Goal: Task Accomplishment & Management: Use online tool/utility

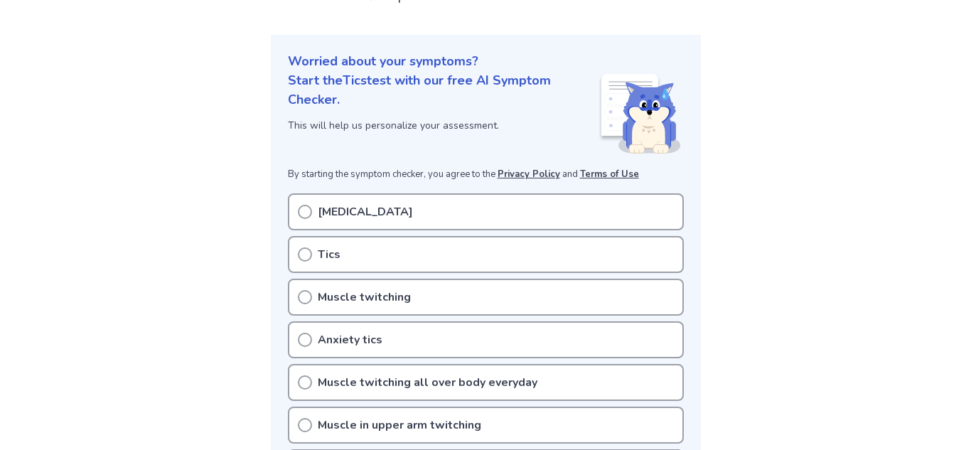
scroll to position [151, 0]
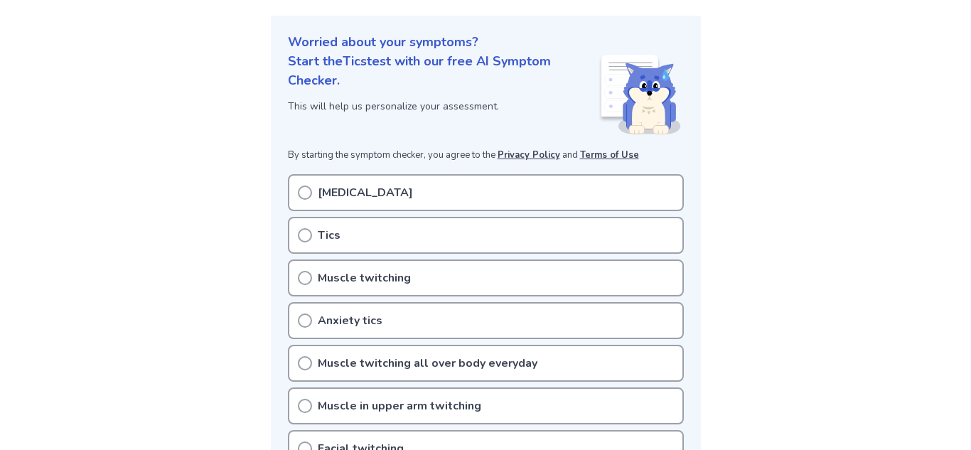
click at [558, 242] on div "Tics" at bounding box center [486, 235] width 396 height 37
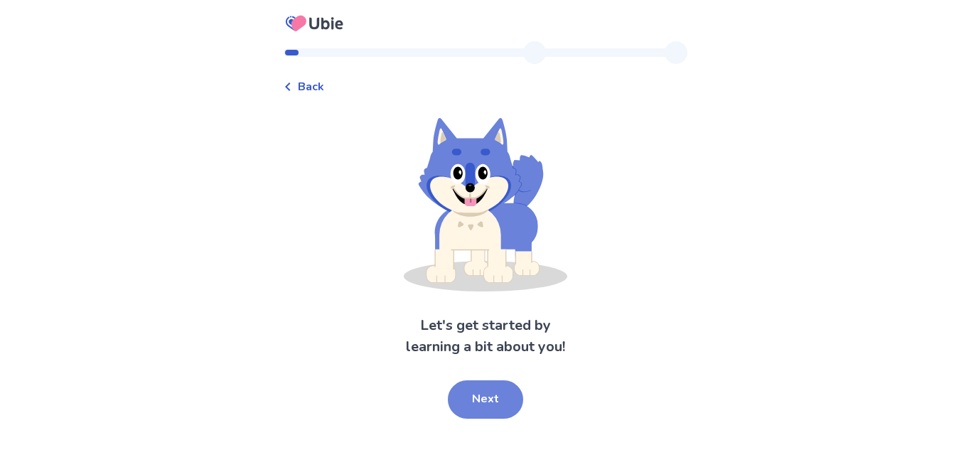
click at [489, 405] on button "Next" at bounding box center [485, 399] width 75 height 38
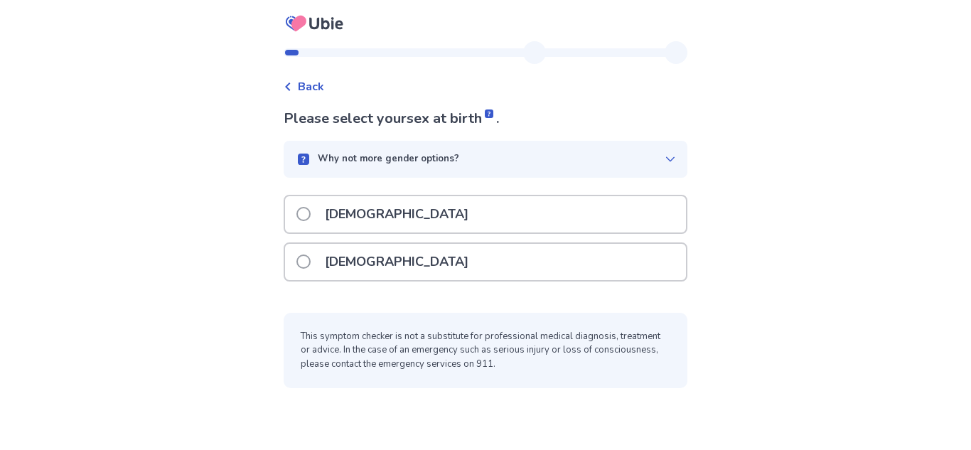
click at [417, 275] on div "Female" at bounding box center [485, 262] width 401 height 36
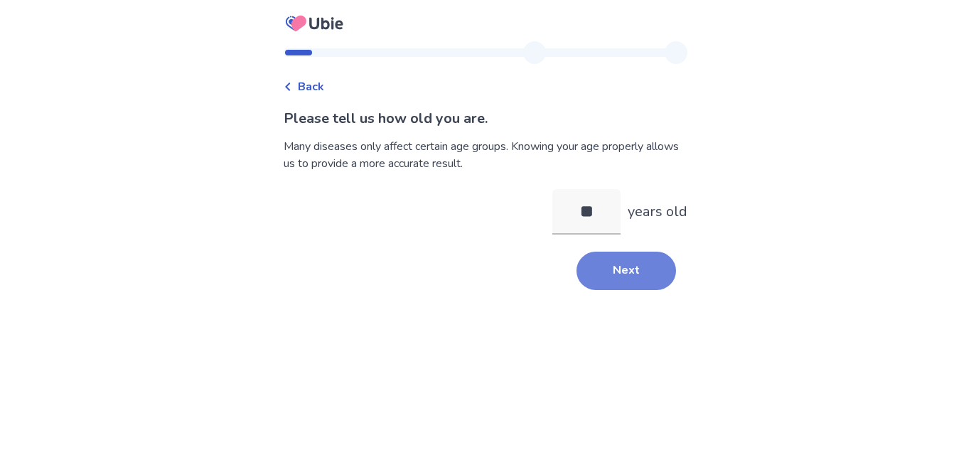
type input "**"
click at [591, 280] on button "Next" at bounding box center [627, 271] width 100 height 38
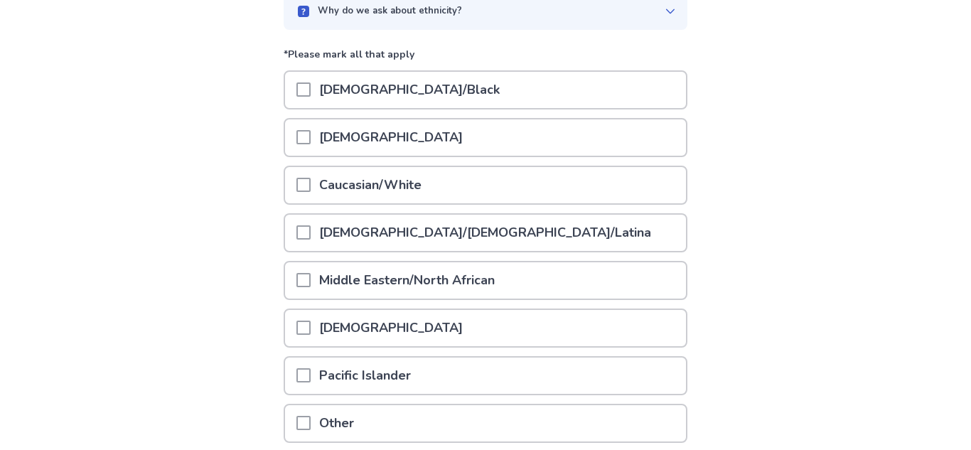
click at [486, 193] on div "Caucasian/White" at bounding box center [485, 185] width 401 height 36
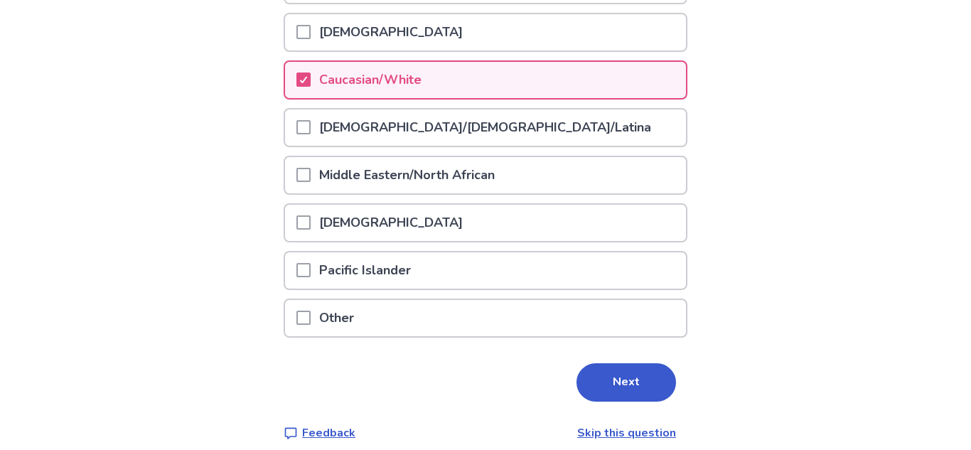
scroll to position [267, 0]
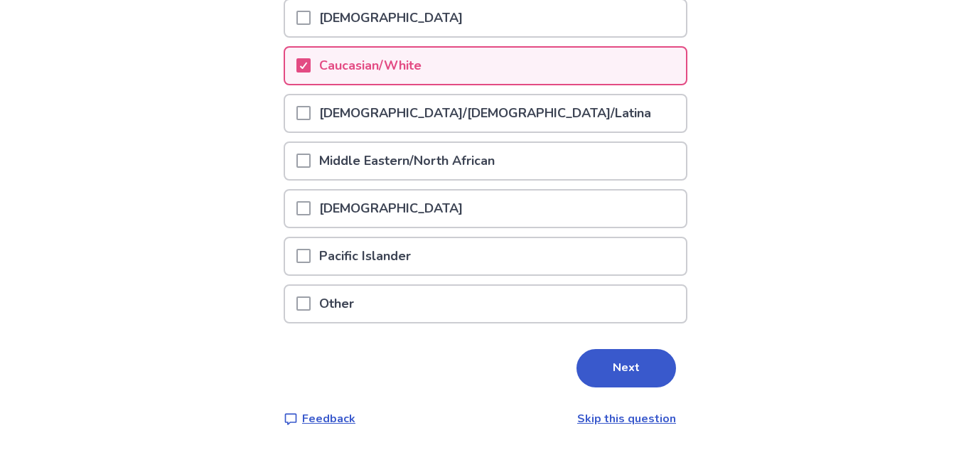
click at [619, 420] on link "Skip this question" at bounding box center [626, 419] width 99 height 16
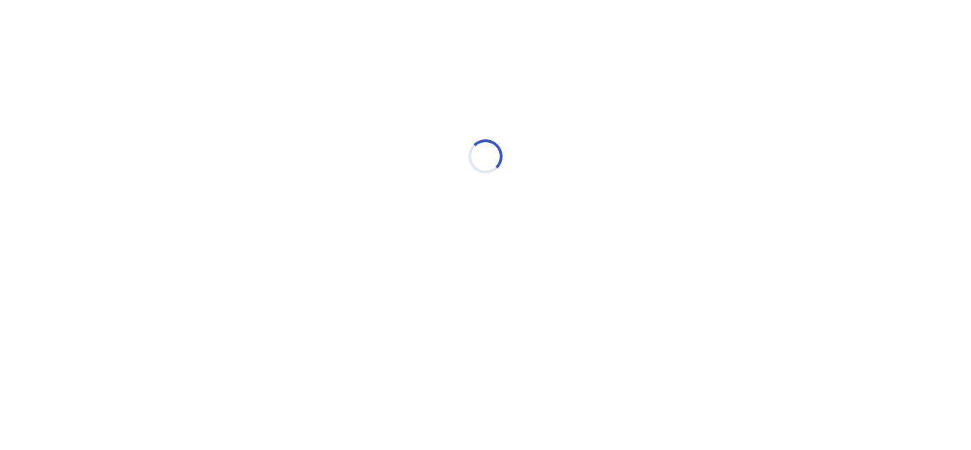
scroll to position [0, 0]
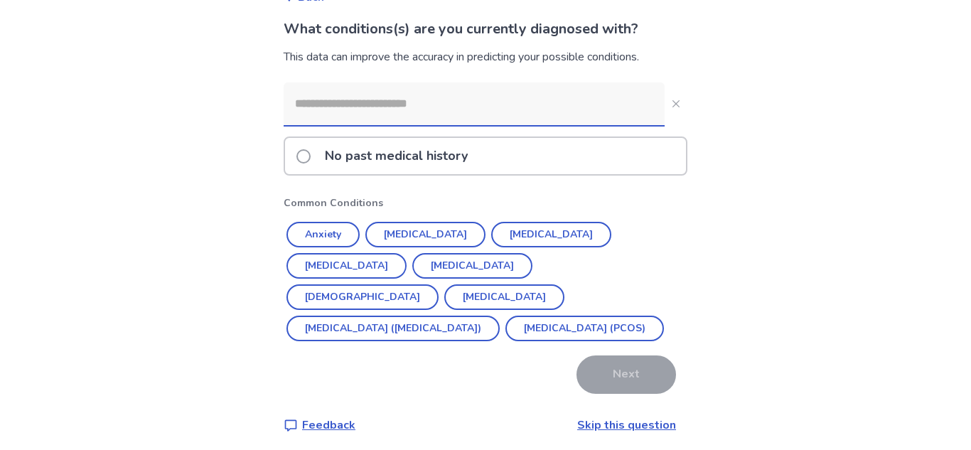
scroll to position [96, 0]
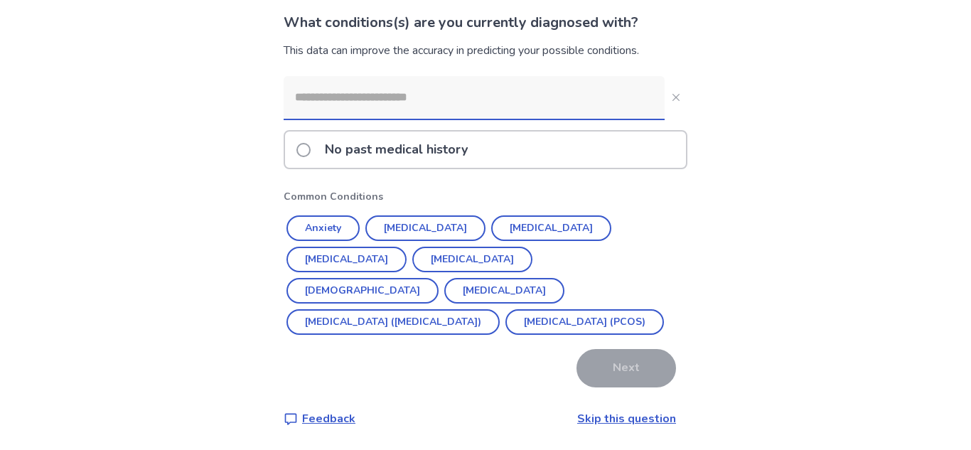
click at [502, 161] on div "No past medical history" at bounding box center [485, 150] width 401 height 36
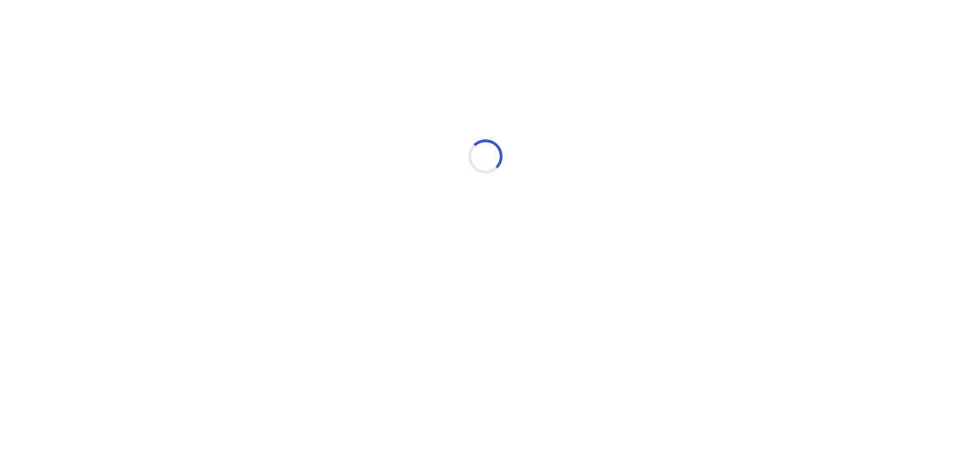
scroll to position [0, 0]
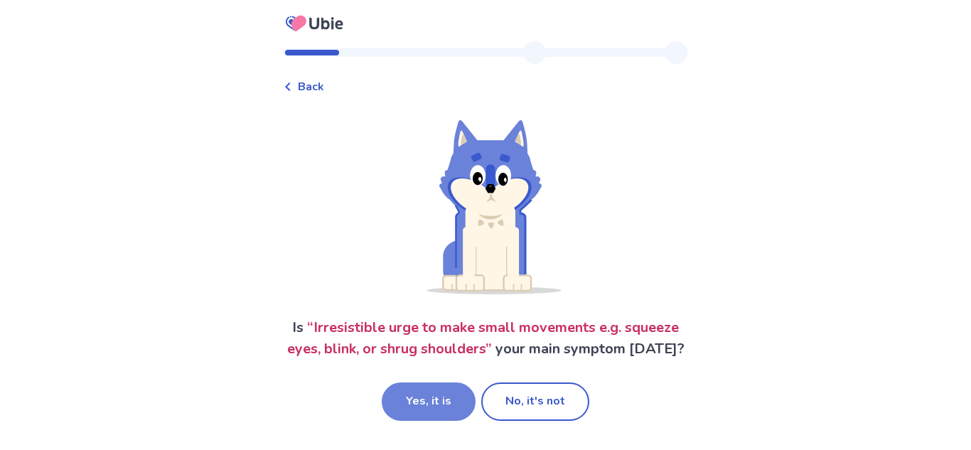
click at [456, 413] on button "Yes, it is" at bounding box center [429, 402] width 94 height 38
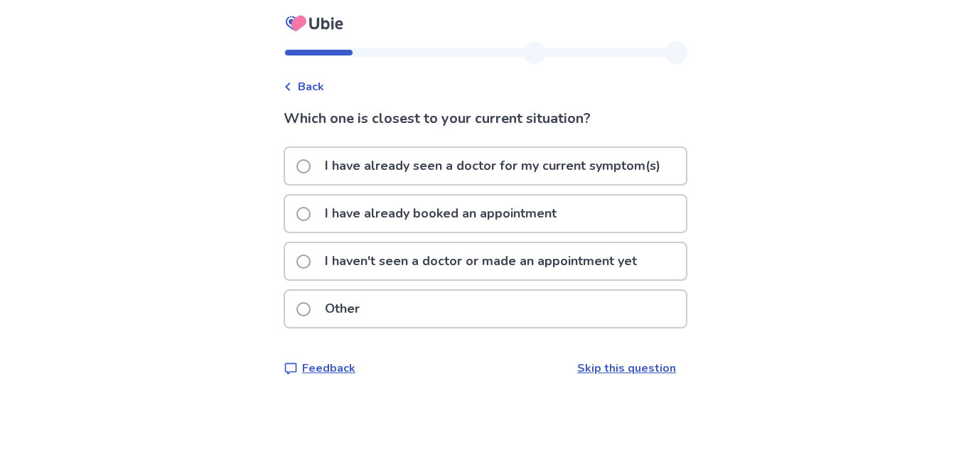
click at [528, 253] on p "I haven't seen a doctor or made an appointment yet" at bounding box center [480, 261] width 329 height 36
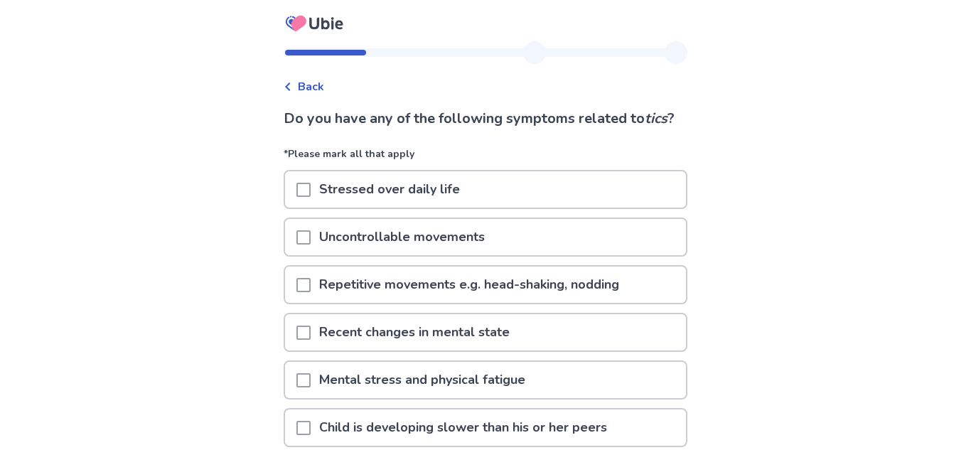
click at [516, 207] on div "Stressed over daily life" at bounding box center [485, 189] width 401 height 36
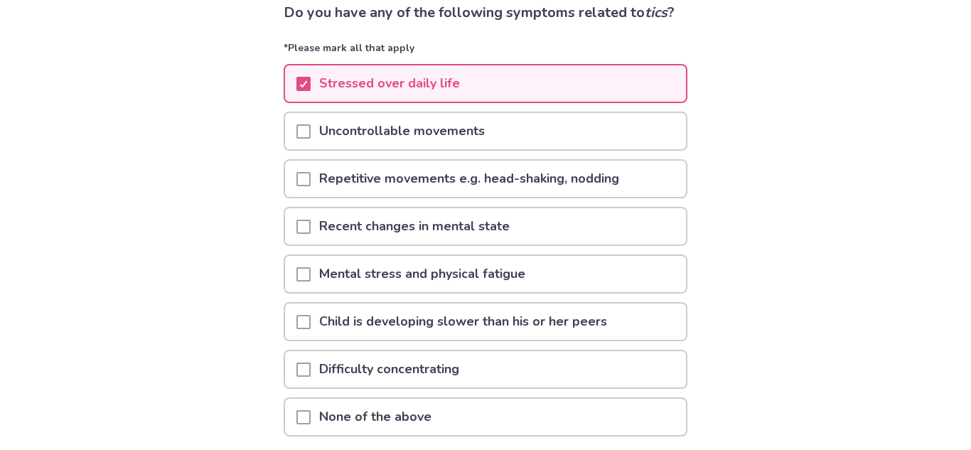
scroll to position [110, 0]
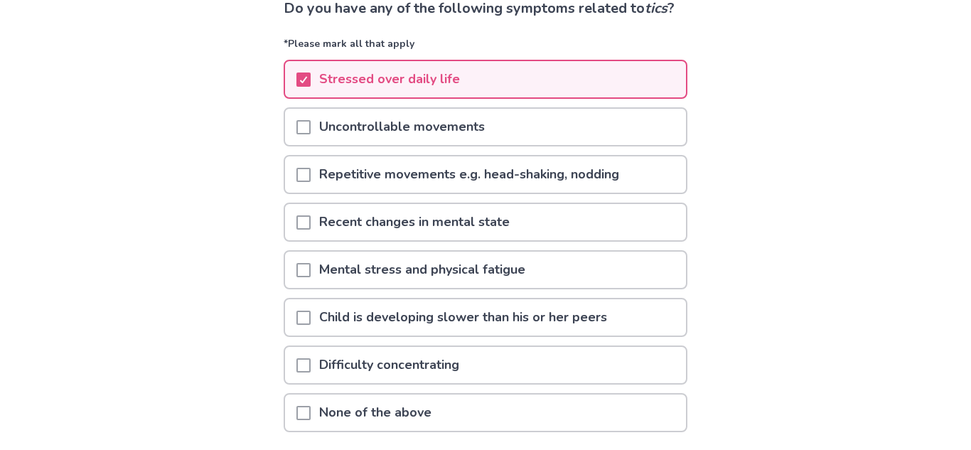
click at [512, 191] on p "Repetitive movements e.g. head-shaking, nodding" at bounding box center [469, 174] width 317 height 36
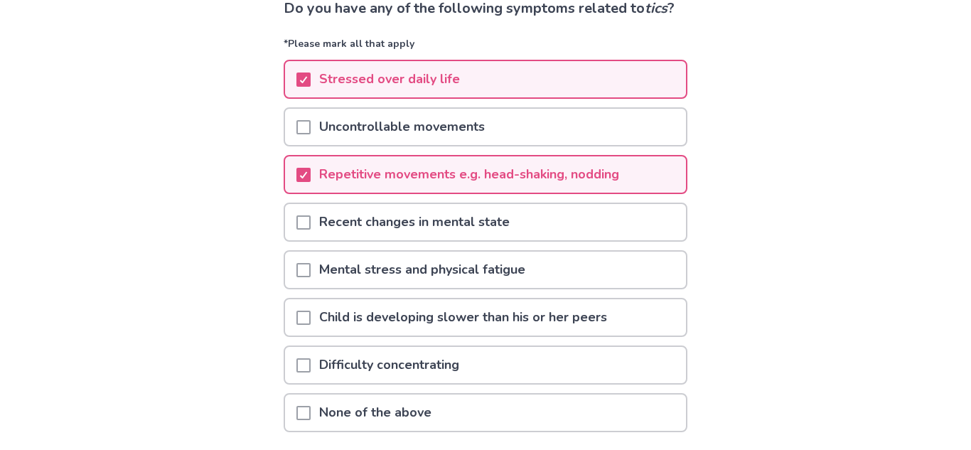
click at [321, 288] on p "Mental stress and physical fatigue" at bounding box center [422, 270] width 223 height 36
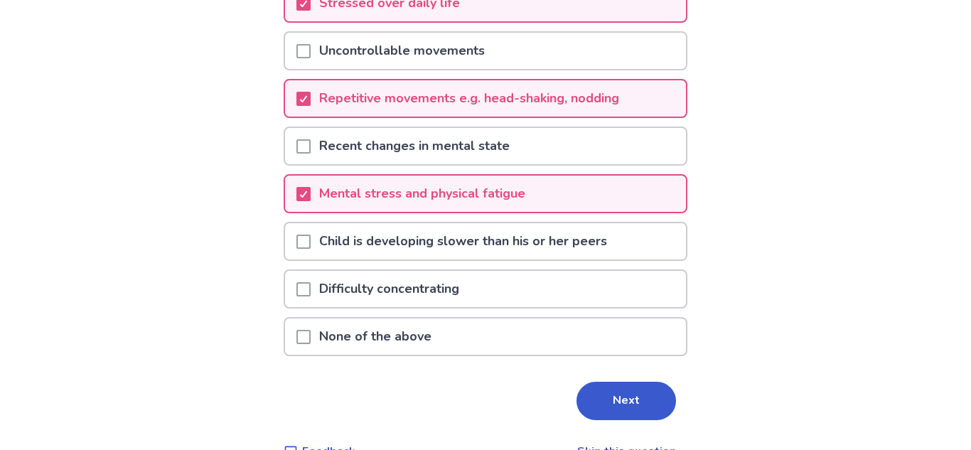
scroll to position [188, 0]
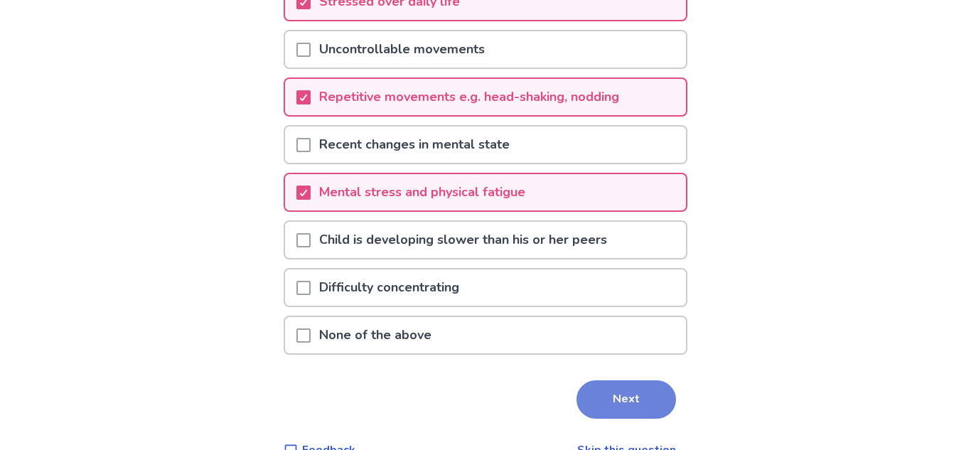
click at [624, 407] on button "Next" at bounding box center [627, 399] width 100 height 38
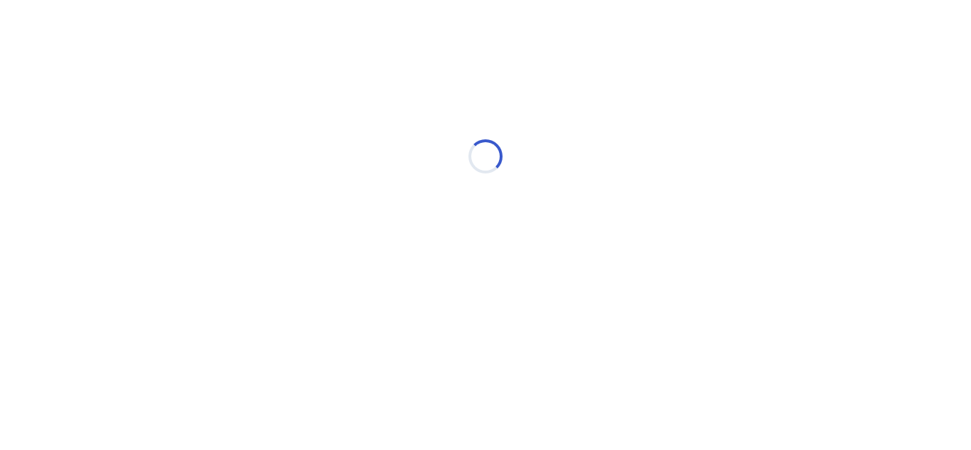
scroll to position [0, 0]
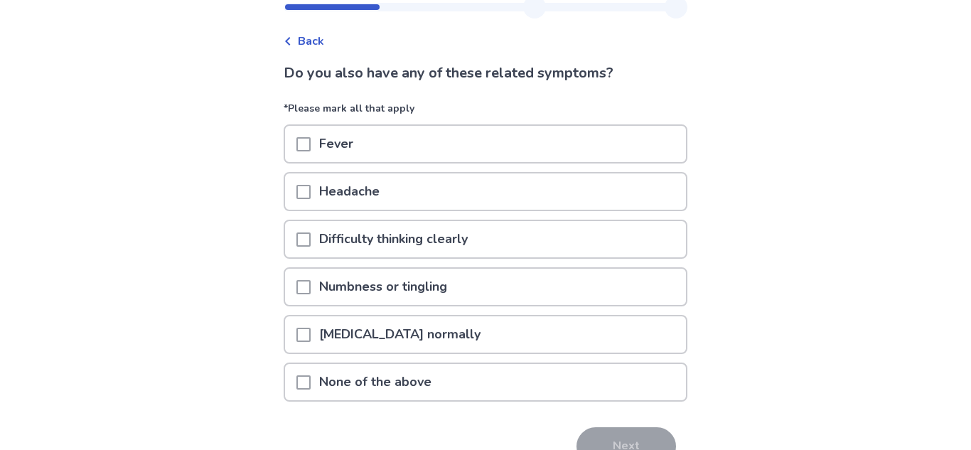
scroll to position [48, 0]
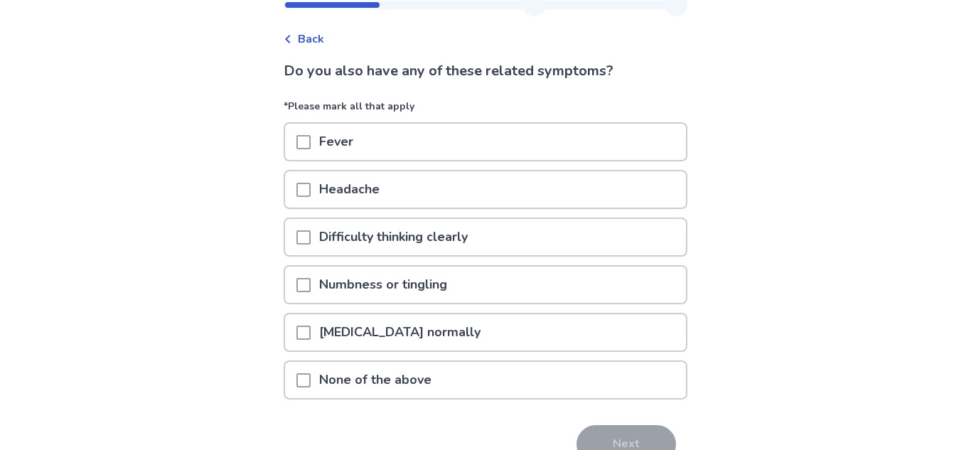
click at [560, 198] on div "Headache" at bounding box center [485, 189] width 401 height 36
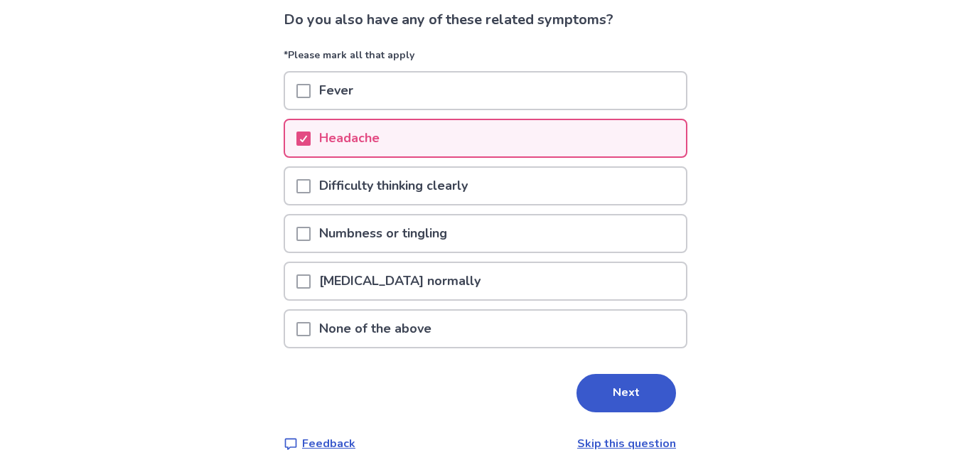
scroll to position [100, 0]
click at [596, 377] on button "Next" at bounding box center [627, 392] width 100 height 38
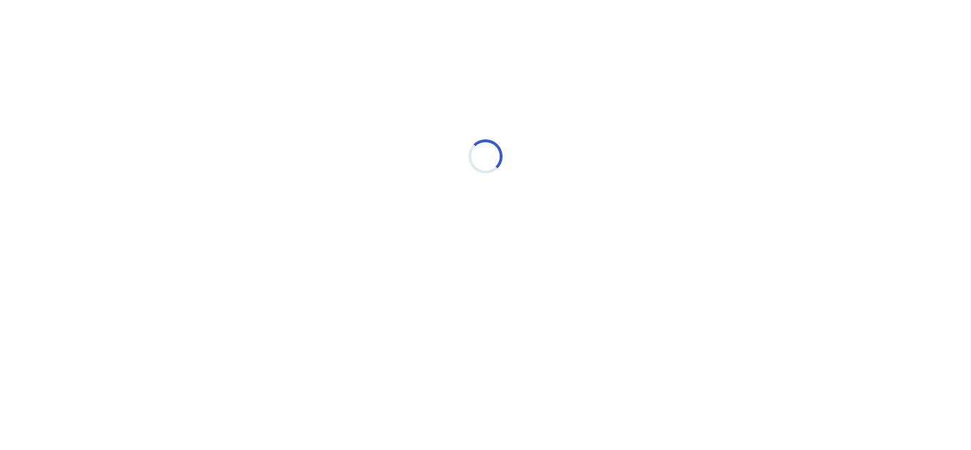
scroll to position [0, 0]
select select "*"
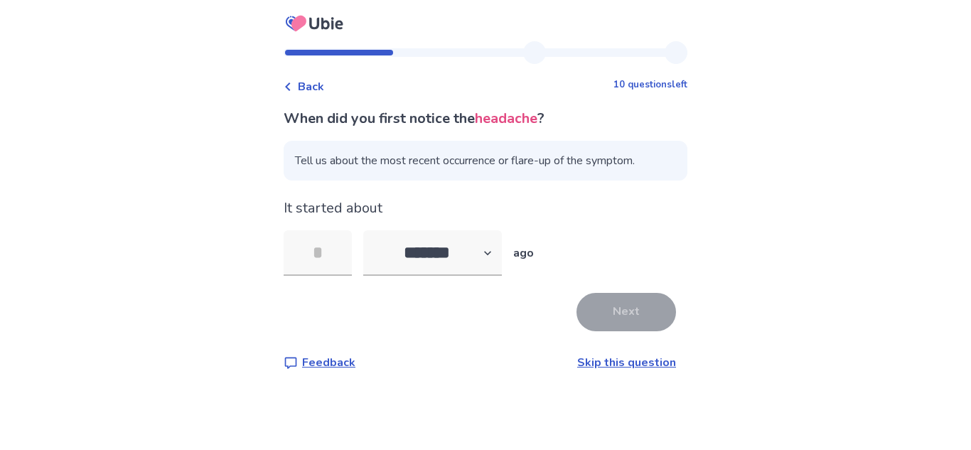
drag, startPoint x: 596, startPoint y: 377, endPoint x: 621, endPoint y: 366, distance: 27.1
click at [621, 366] on html "Back 10 questions left When did you first notice the headache ? Tell us about t…" at bounding box center [485, 225] width 971 height 450
click at [616, 363] on link "Skip this question" at bounding box center [626, 363] width 99 height 16
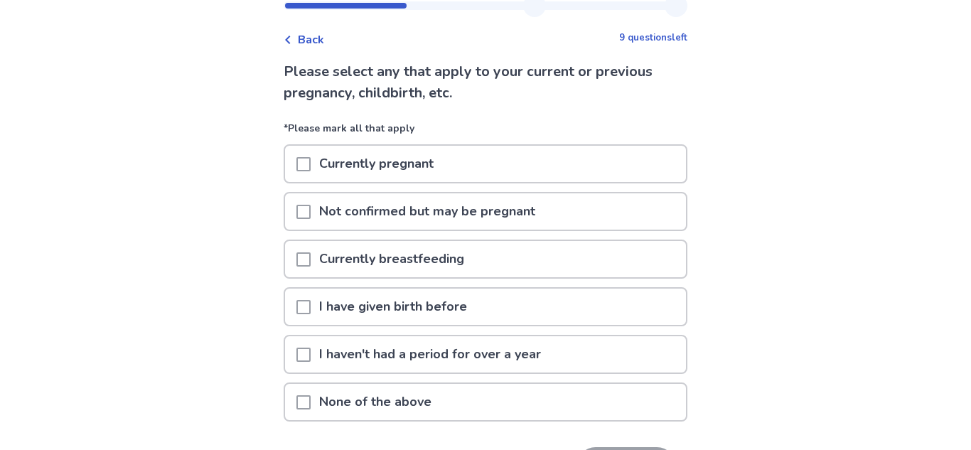
scroll to position [51, 0]
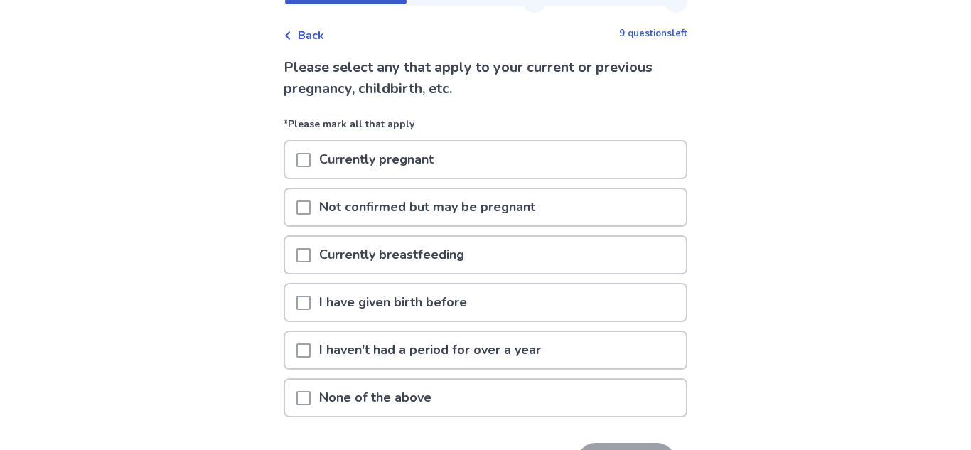
click at [393, 410] on p "None of the above" at bounding box center [375, 398] width 129 height 36
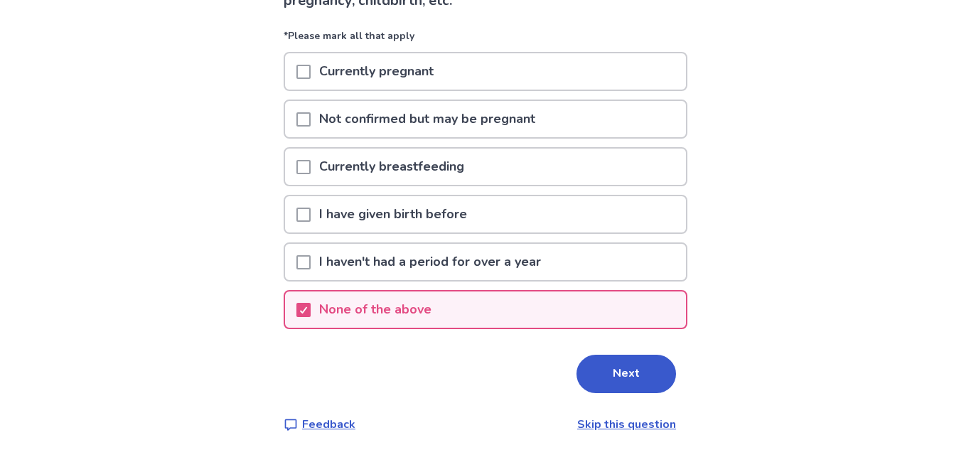
scroll to position [140, 0]
click at [602, 393] on div "Please select any that apply to your current or previous pregnancy, childbirth,…" at bounding box center [486, 200] width 404 height 464
click at [600, 385] on button "Next" at bounding box center [627, 373] width 100 height 38
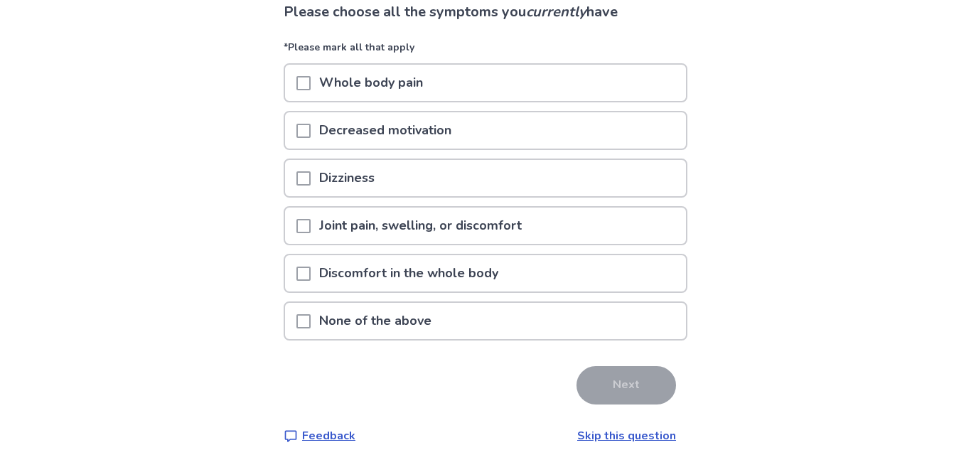
scroll to position [107, 0]
